Goal: Information Seeking & Learning: Compare options

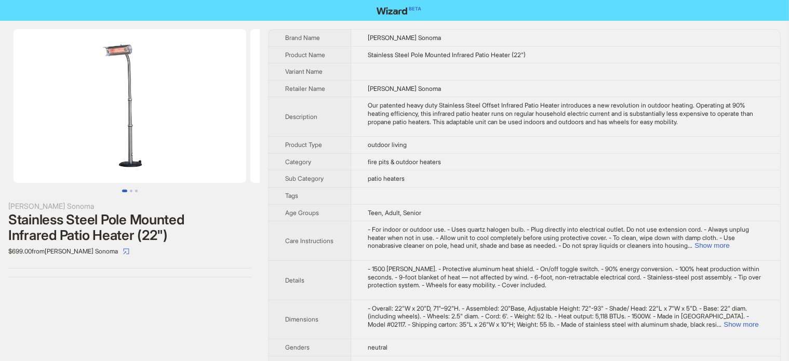
drag, startPoint x: 114, startPoint y: 103, endPoint x: 227, endPoint y: 113, distance: 112.6
click at [227, 113] on img at bounding box center [130, 106] width 233 height 154
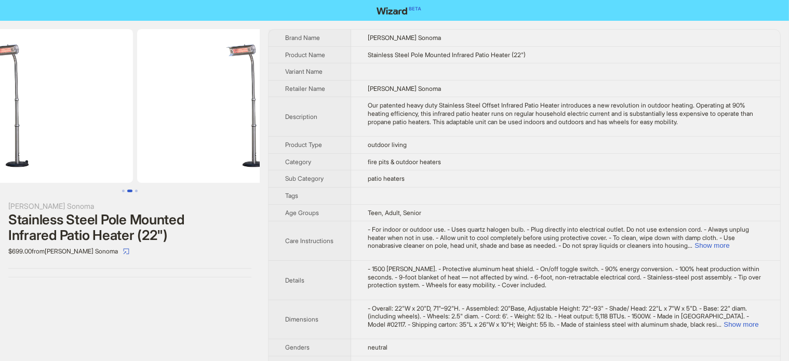
drag, startPoint x: 208, startPoint y: 118, endPoint x: 26, endPoint y: 181, distance: 193.1
click at [3, 129] on ul at bounding box center [130, 106] width 260 height 154
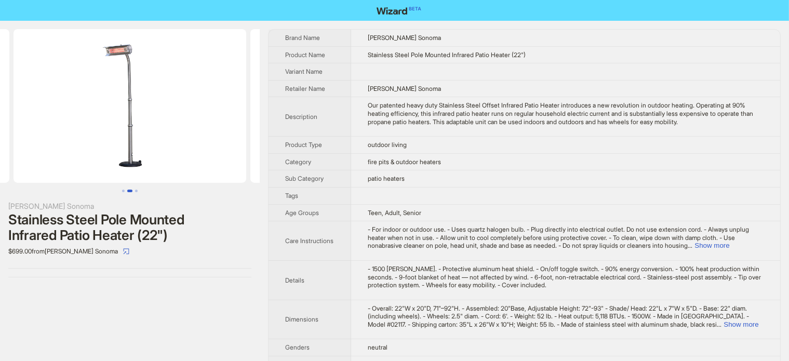
click at [117, 225] on div "Stainless Steel Pole Mounted Infrared Patio Heater (22")" at bounding box center [129, 227] width 243 height 31
click at [118, 225] on div "Stainless Steel Pole Mounted Infrared Patio Heater (22")" at bounding box center [129, 227] width 243 height 31
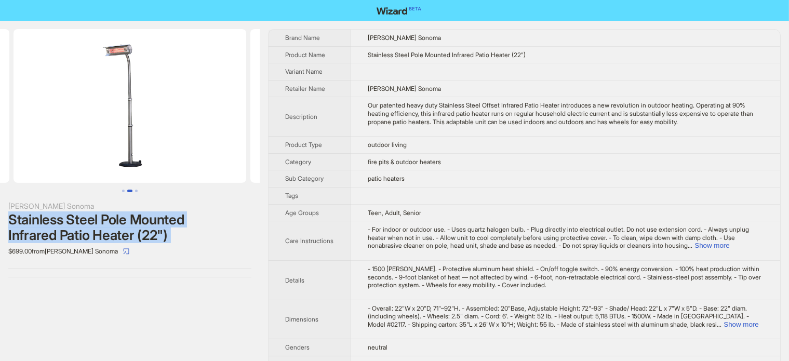
click at [120, 224] on div "Stainless Steel Pole Mounted Infrared Patio Heater (22")" at bounding box center [129, 227] width 243 height 31
copy div "Stainless Steel Pole Mounted Infrared Patio Heater (22")"
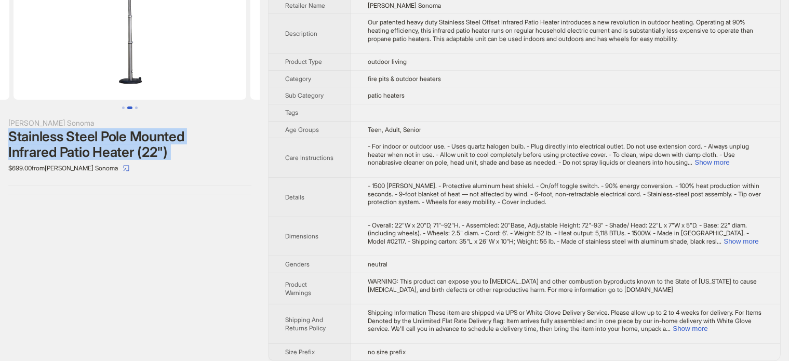
scroll to position [90, 0]
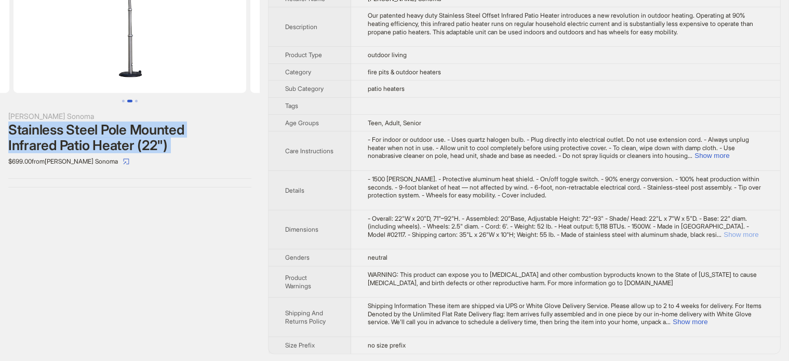
click at [748, 234] on button "Show more" at bounding box center [741, 235] width 35 height 8
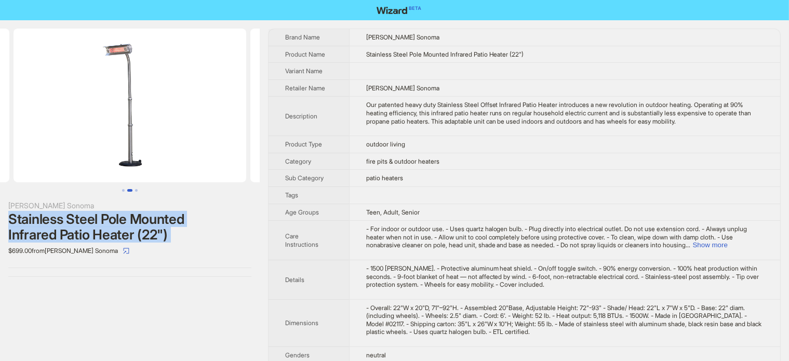
scroll to position [0, 0]
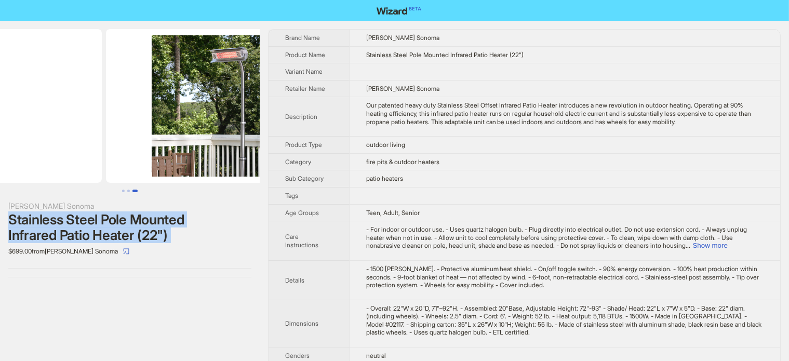
drag, startPoint x: 175, startPoint y: 145, endPoint x: 78, endPoint y: 150, distance: 96.8
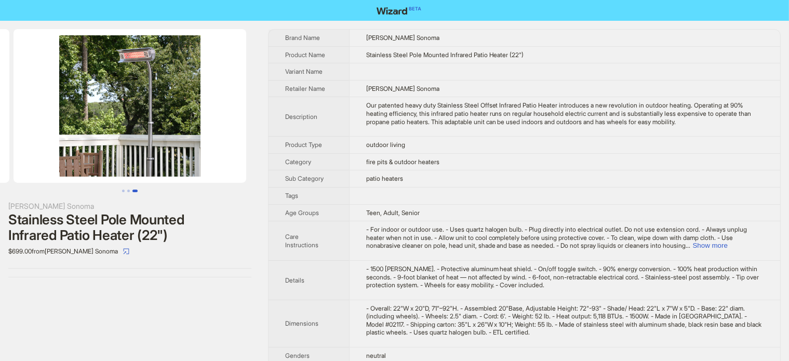
click at [167, 246] on div "$699.00 from [PERSON_NAME] Sonoma" at bounding box center [129, 251] width 243 height 17
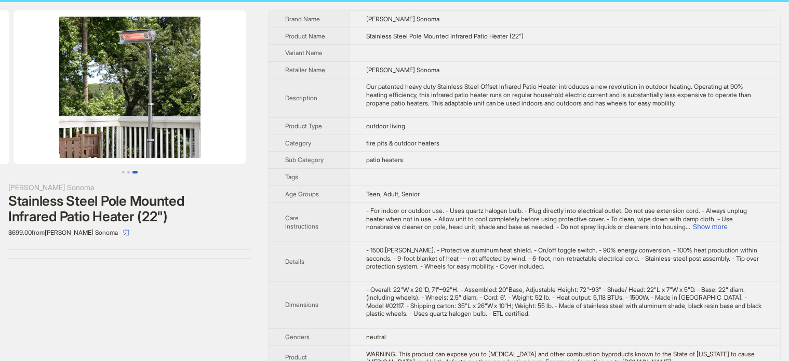
scroll to position [52, 0]
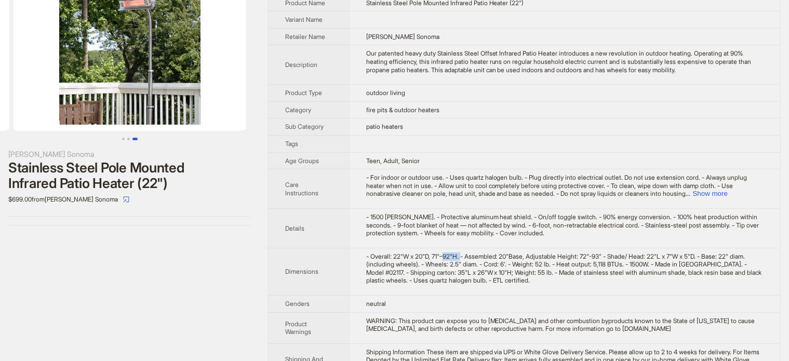
drag, startPoint x: 451, startPoint y: 254, endPoint x: 468, endPoint y: 256, distance: 17.2
click at [468, 256] on div "- Overall: 22"W x 20"D, 71"–92"H. - Assembled: 20"Base, Adjustable Height: 72"-…" at bounding box center [565, 269] width 398 height 32
click at [439, 255] on div "- Overall: 22"W x 20"D, 71"–92"H. - Assembled: 20"Base, Adjustable Height: 72"-…" at bounding box center [565, 269] width 398 height 32
drag, startPoint x: 438, startPoint y: 255, endPoint x: 468, endPoint y: 255, distance: 29.6
click at [468, 255] on div "- Overall: 22"W x 20"D, 71"–92"H. - Assembled: 20"Base, Adjustable Height: 72"-…" at bounding box center [565, 269] width 398 height 32
